Goal: Transaction & Acquisition: Purchase product/service

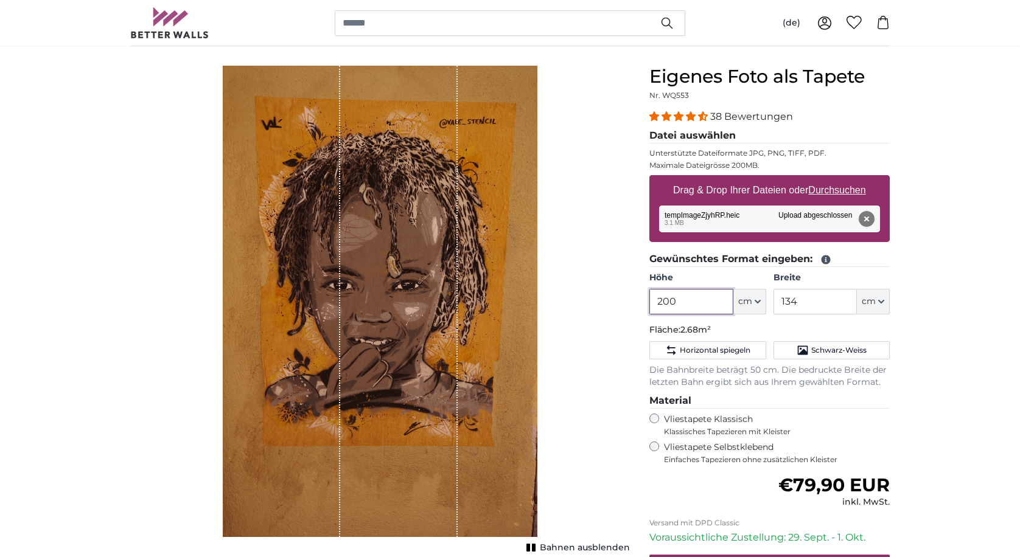
click at [695, 298] on input "200" at bounding box center [690, 302] width 83 height 26
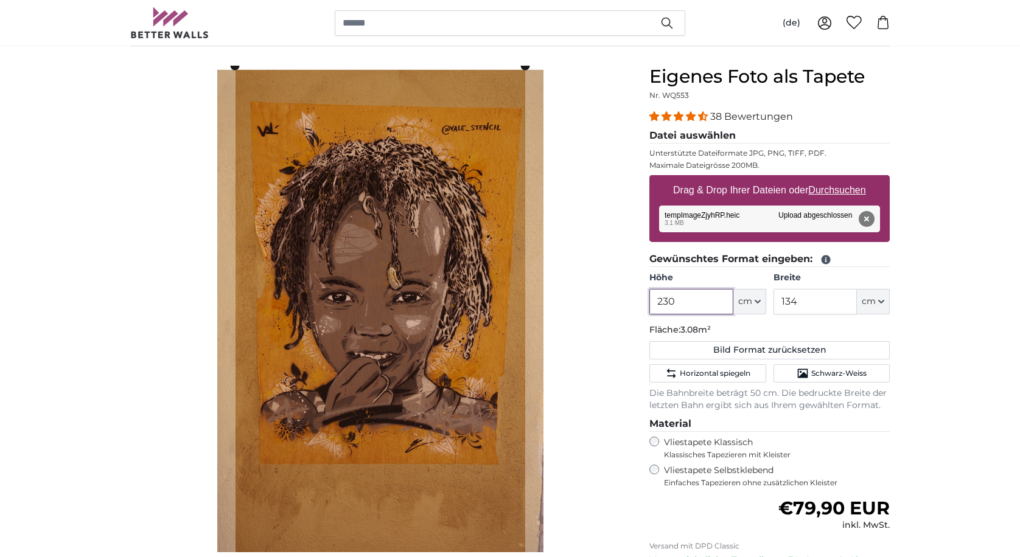
type input "230"
click at [801, 302] on input "134" at bounding box center [814, 302] width 83 height 26
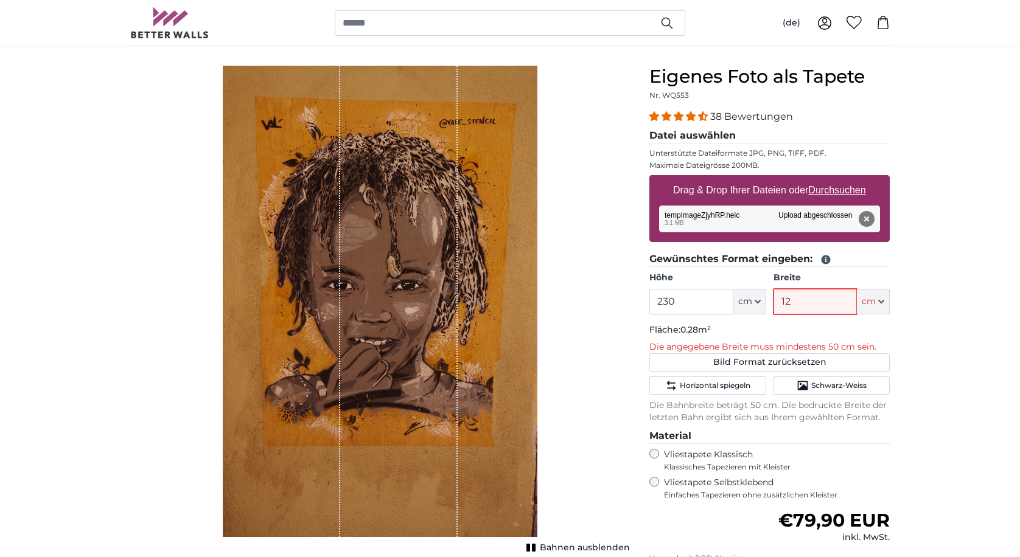
type input "123"
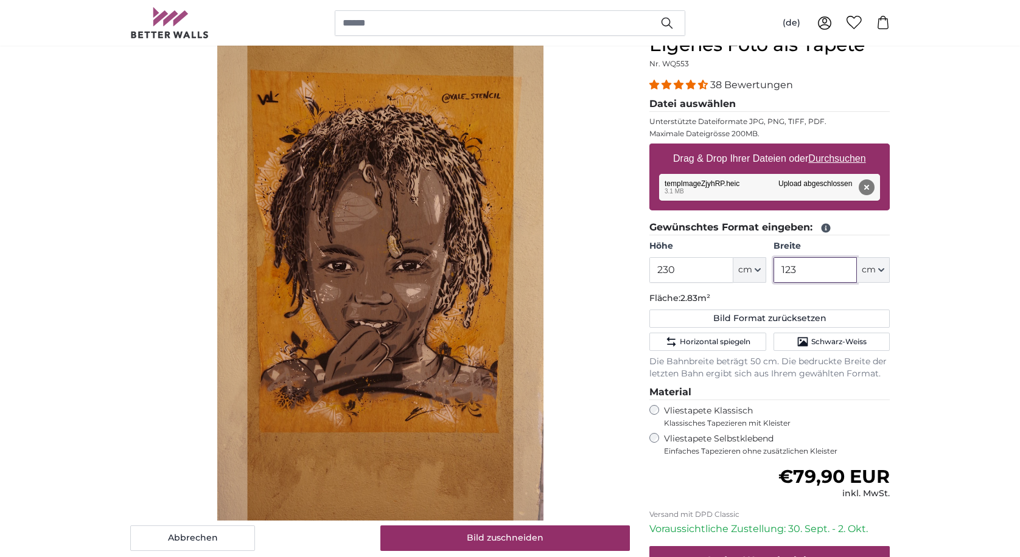
scroll to position [123, 0]
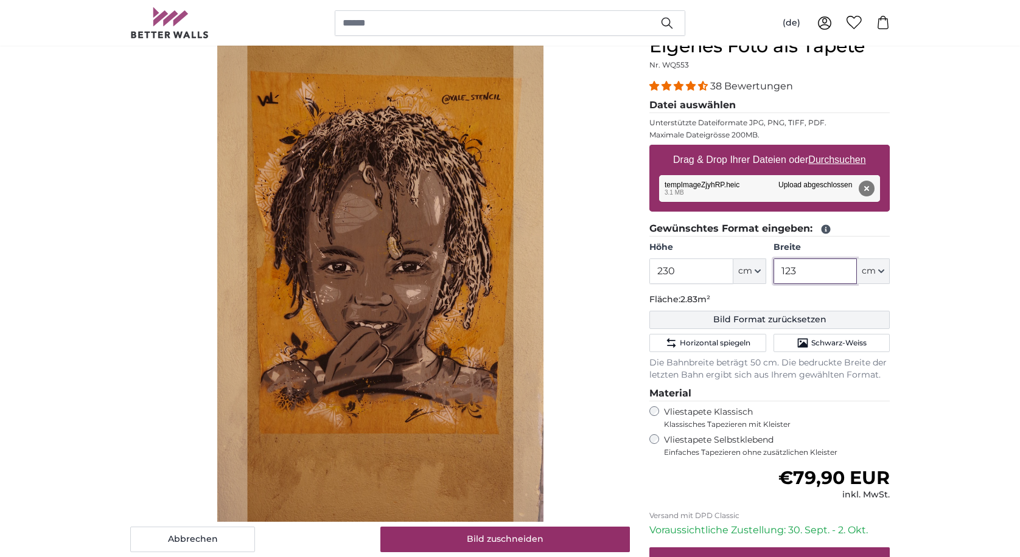
type input "123"
click at [775, 318] on button "Bild Format zurücksetzen" at bounding box center [769, 320] width 240 height 18
type input "200"
type input "134"
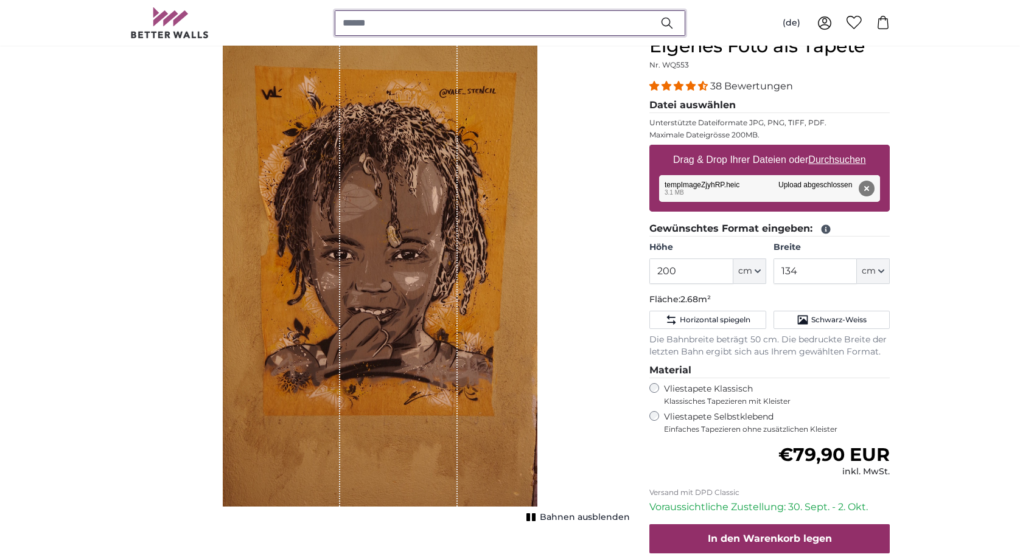
click at [598, 21] on input "search" at bounding box center [510, 23] width 350 height 26
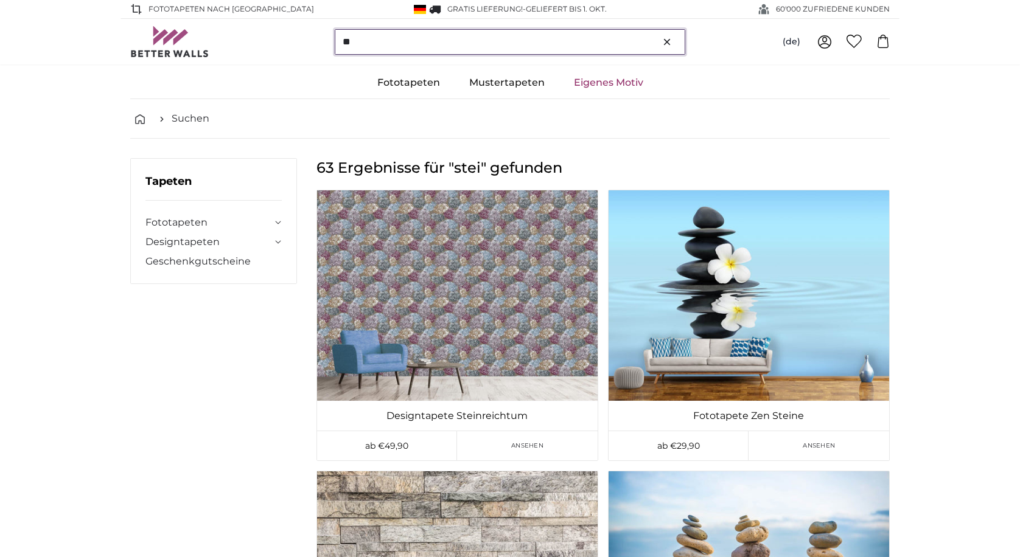
type input "*"
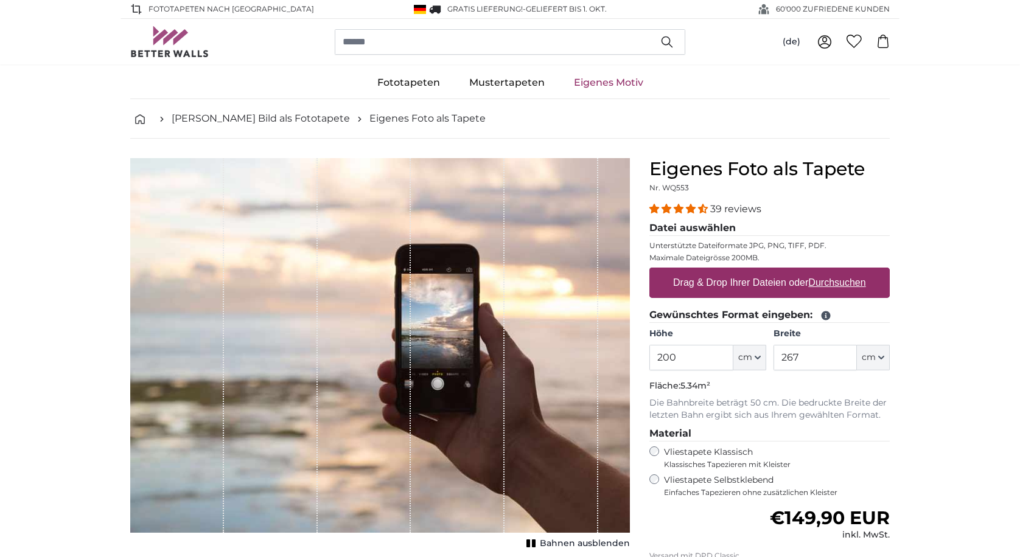
click at [742, 282] on label "Drag & Drop Ihrer Dateien oder Durchsuchen" at bounding box center [769, 283] width 203 height 24
click at [742, 271] on input "Drag & Drop Ihrer Dateien oder Durchsuchen" at bounding box center [769, 270] width 240 height 4
type input "**********"
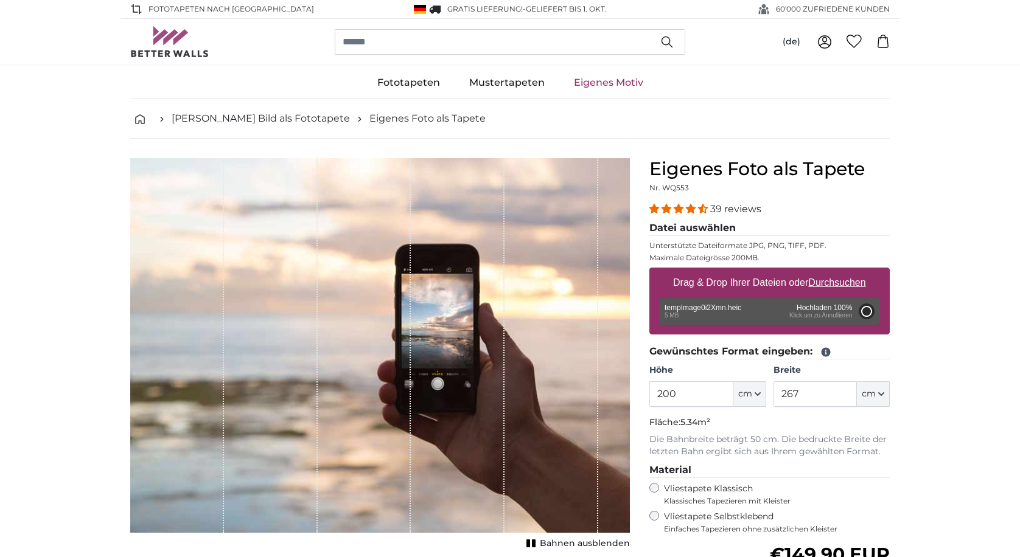
type input "92"
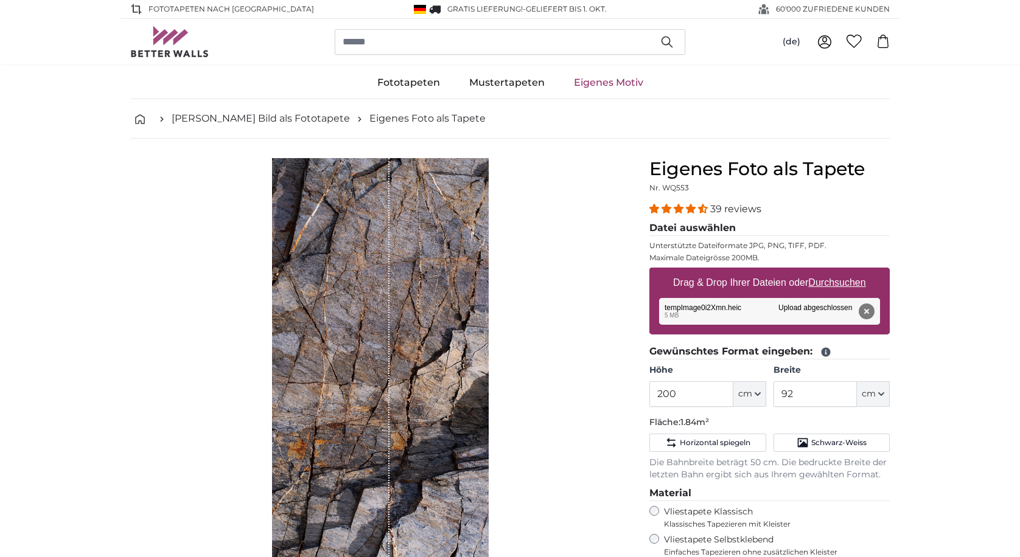
click at [749, 388] on span "cm" at bounding box center [745, 394] width 14 height 12
click at [681, 392] on input "200" at bounding box center [690, 394] width 83 height 26
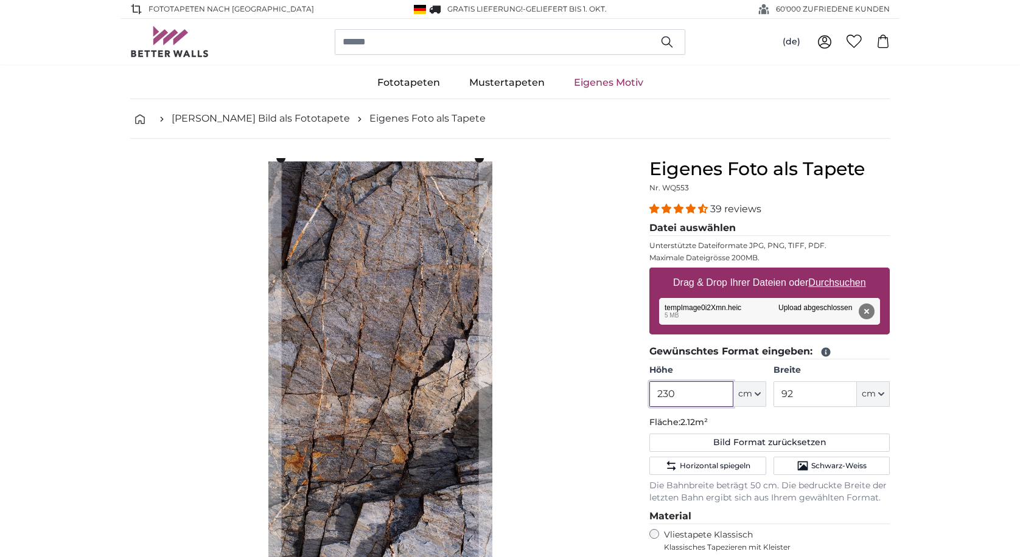
type input "230"
click at [796, 397] on input "92" at bounding box center [814, 394] width 83 height 26
type input "9"
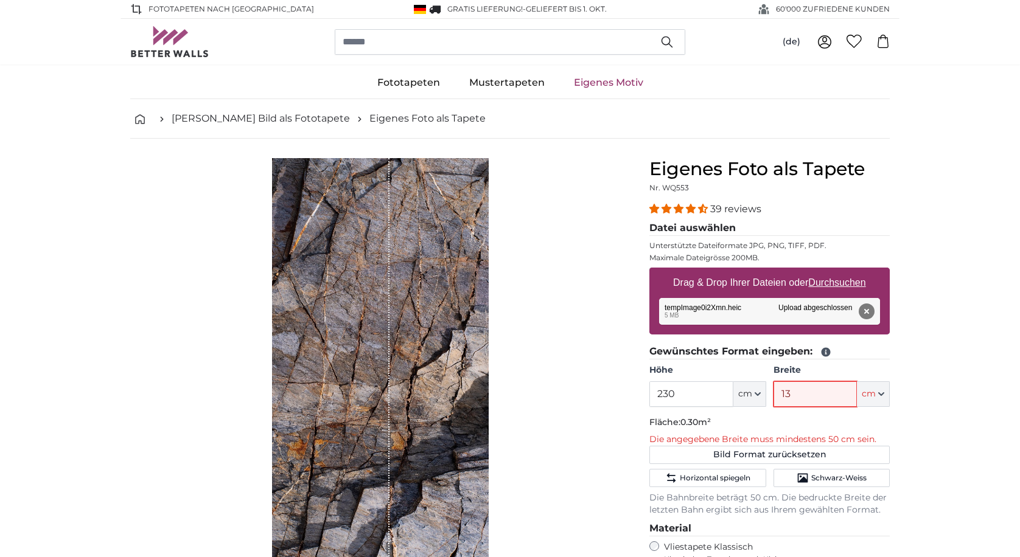
type input "130"
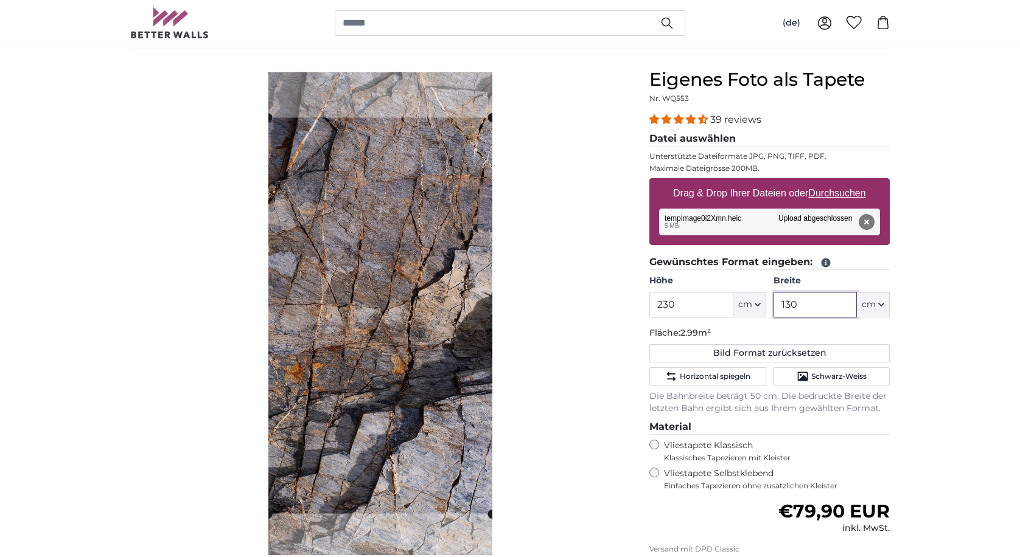
scroll to position [91, 0]
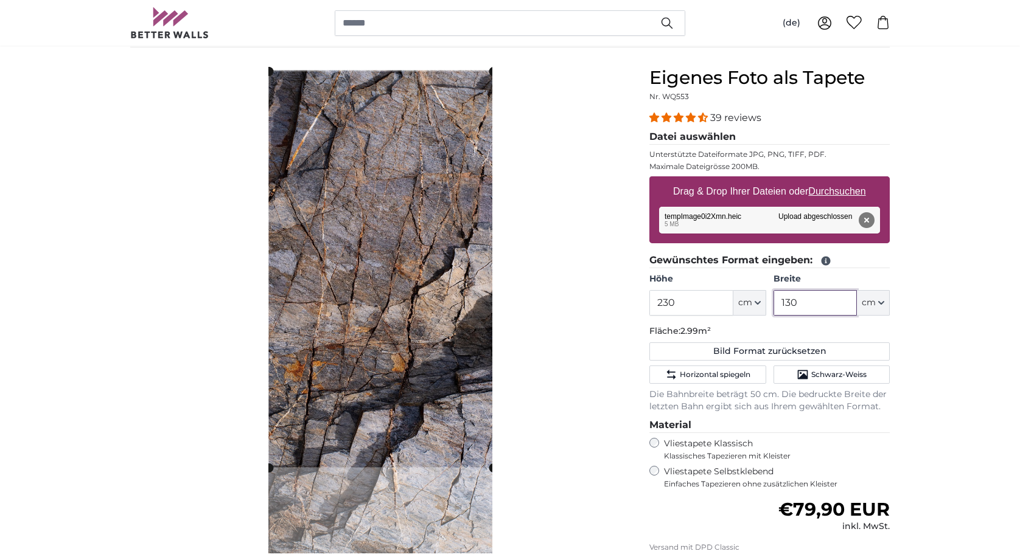
click at [378, 228] on cropper-handle at bounding box center [381, 269] width 224 height 396
type input "130"
click at [683, 374] on span "Horizontal spiegeln" at bounding box center [715, 375] width 71 height 10
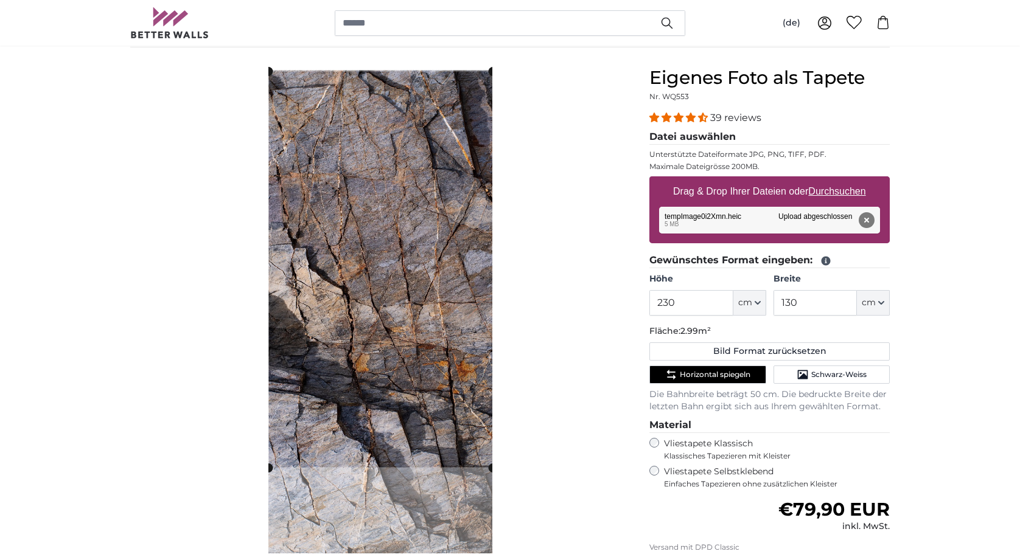
click at [683, 374] on span "Horizontal spiegeln" at bounding box center [715, 375] width 71 height 10
